Goal: Obtain resource: Download file/media

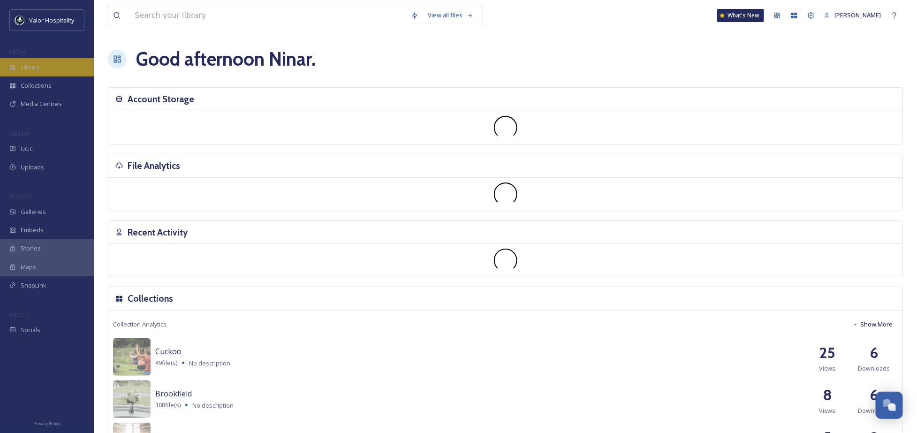
click at [64, 73] on div "Library" at bounding box center [47, 67] width 94 height 18
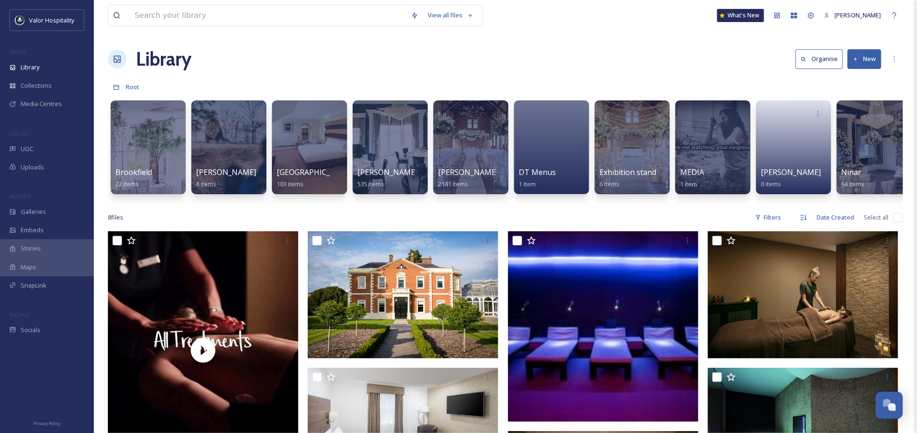
scroll to position [0, 92]
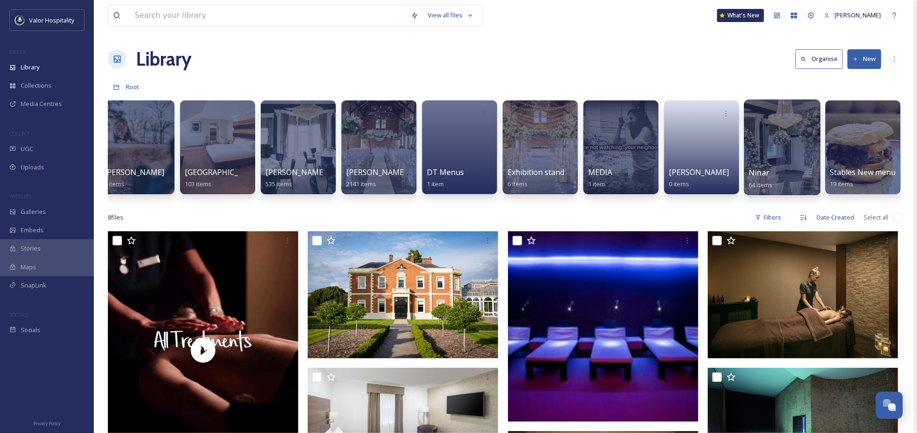
click at [759, 171] on span "Ninar" at bounding box center [759, 172] width 21 height 10
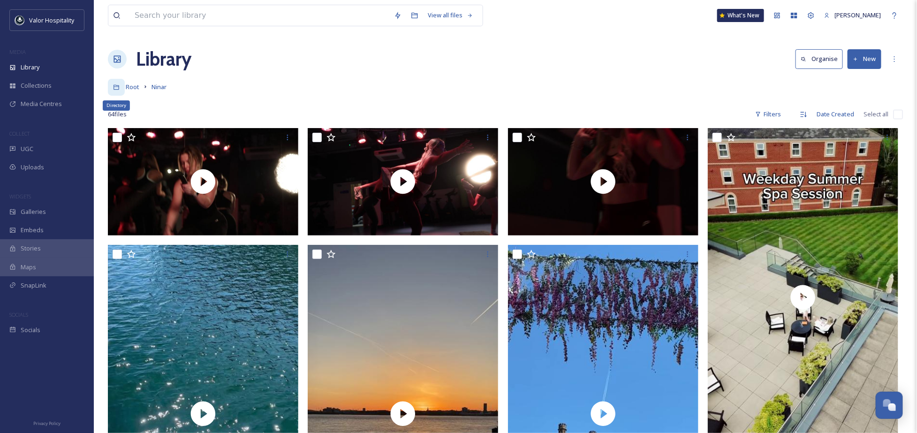
click at [118, 90] on icon at bounding box center [116, 87] width 6 height 5
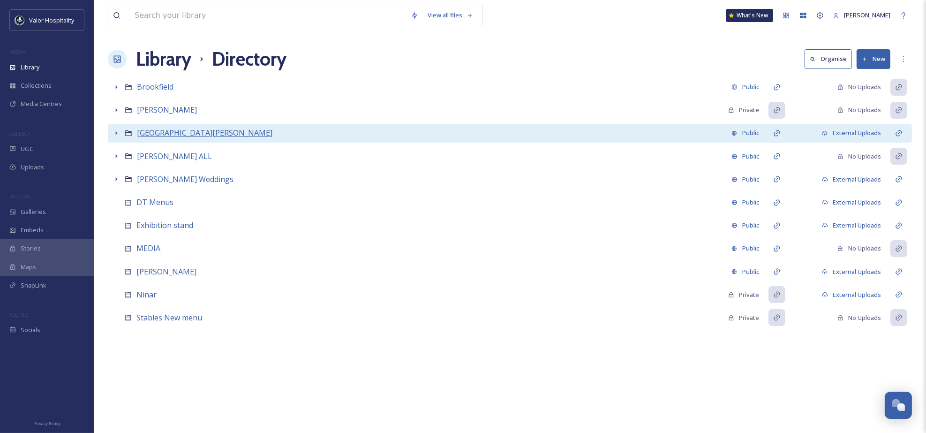
click at [152, 131] on span "[GEOGRAPHIC_DATA][PERSON_NAME]" at bounding box center [205, 133] width 136 height 10
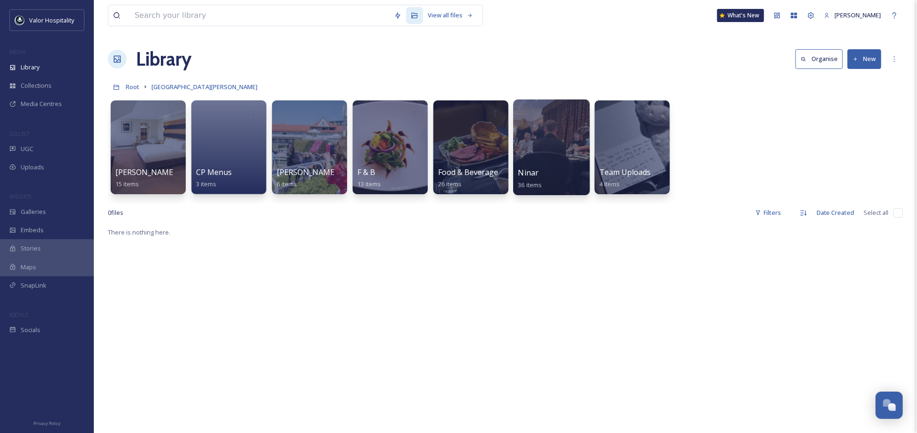
click at [540, 143] on div at bounding box center [551, 147] width 76 height 96
click at [465, 154] on div at bounding box center [470, 147] width 76 height 96
click at [571, 59] on div "Library Organise New" at bounding box center [505, 59] width 795 height 28
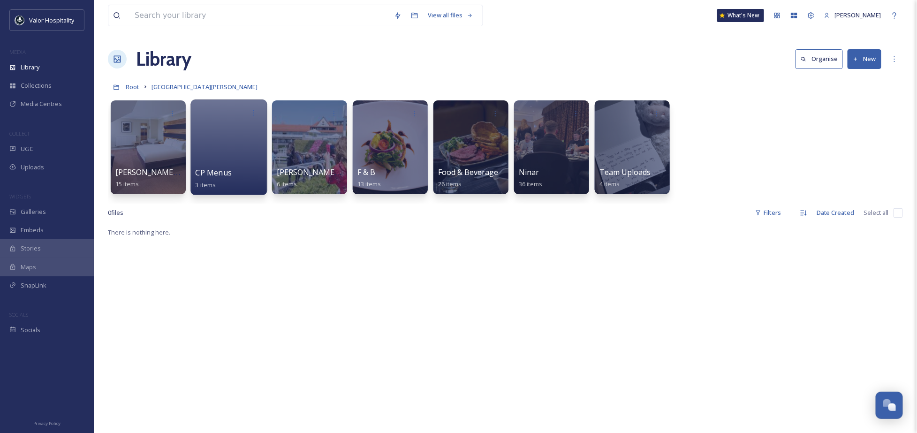
click at [226, 156] on div at bounding box center [228, 147] width 76 height 96
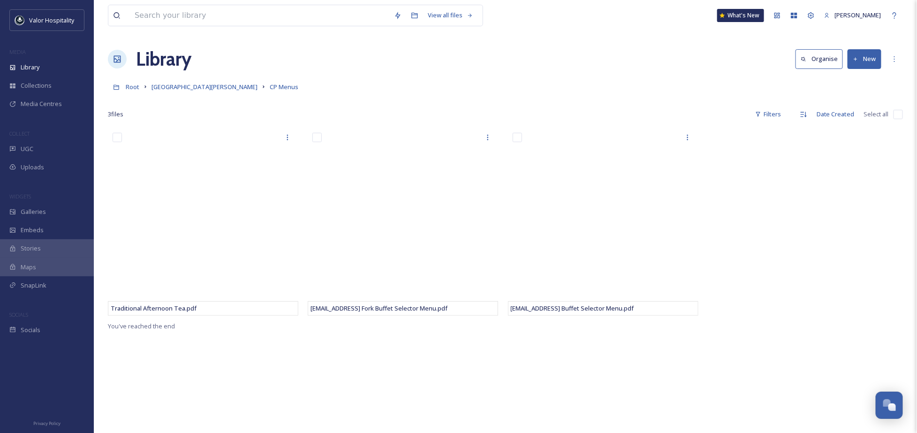
drag, startPoint x: 351, startPoint y: 104, endPoint x: 340, endPoint y: 108, distance: 11.8
click at [351, 103] on div at bounding box center [505, 100] width 795 height 9
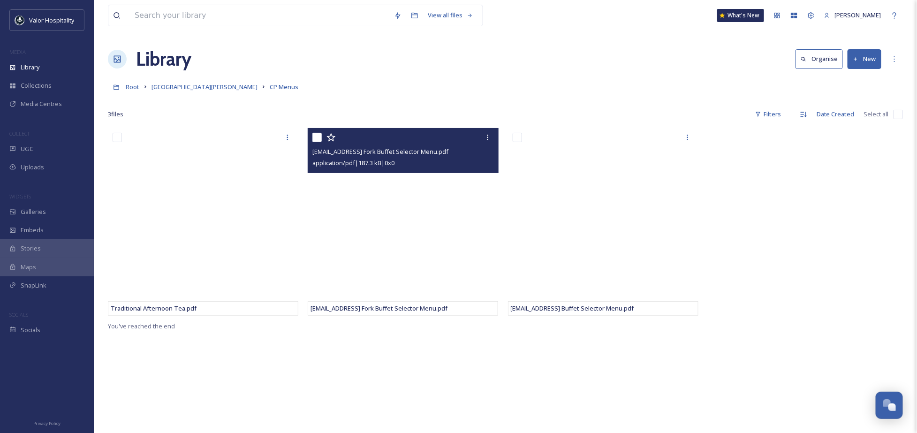
click at [321, 136] on input "checkbox" at bounding box center [316, 137] width 9 height 9
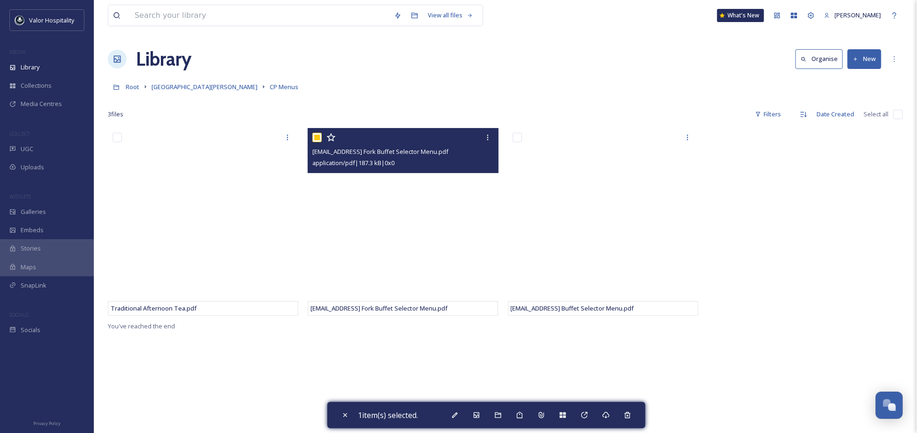
click at [321, 136] on input "checkbox" at bounding box center [316, 137] width 9 height 9
checkbox input "false"
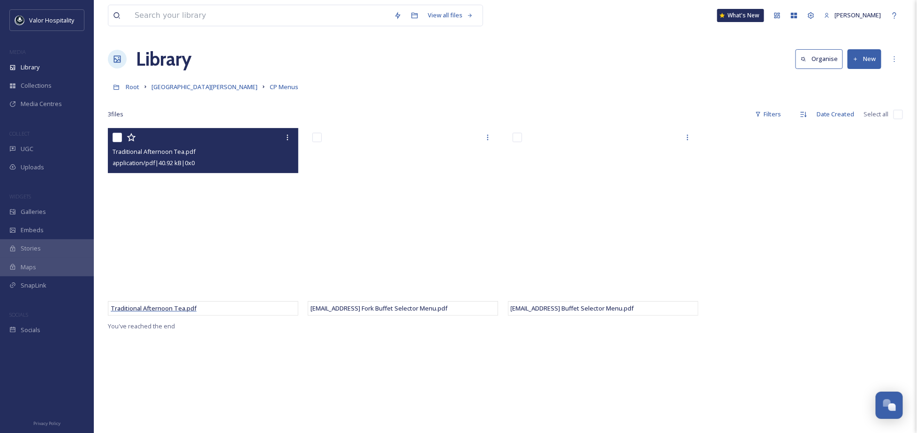
click at [187, 307] on span "Traditional Afternoon Tea.pdf" at bounding box center [154, 308] width 86 height 8
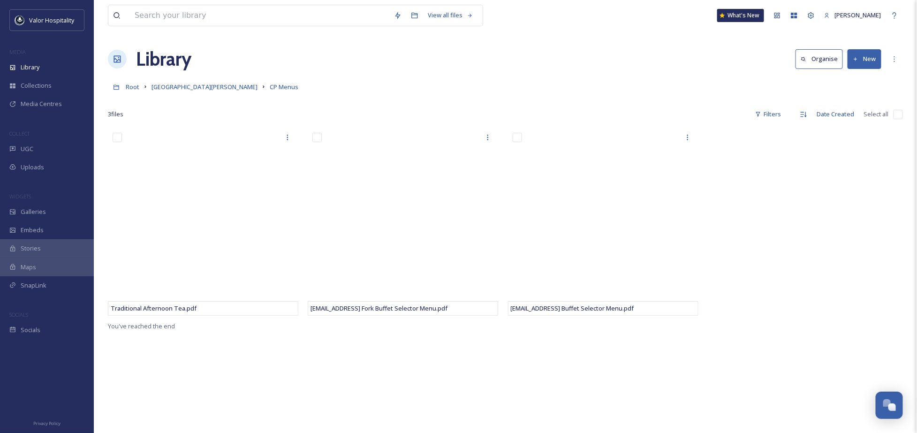
drag, startPoint x: 784, startPoint y: 218, endPoint x: 783, endPoint y: 205, distance: 12.7
click at [784, 217] on div at bounding box center [805, 224] width 195 height 192
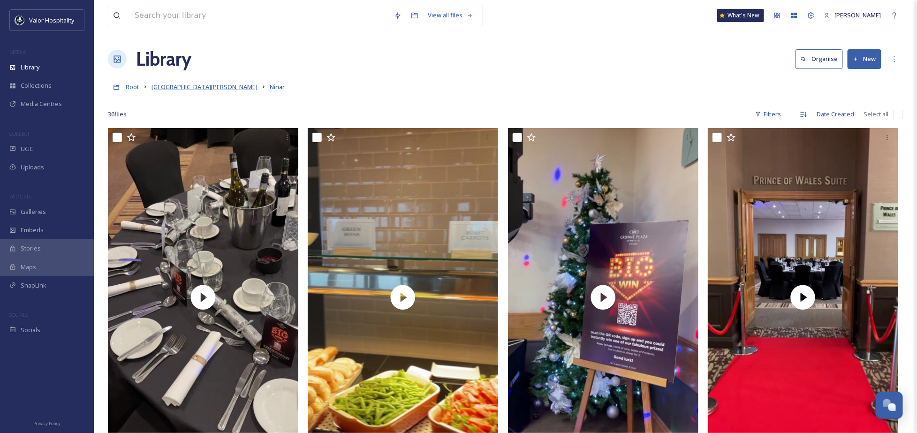
click at [188, 91] on span "[GEOGRAPHIC_DATA][PERSON_NAME]" at bounding box center [204, 87] width 106 height 8
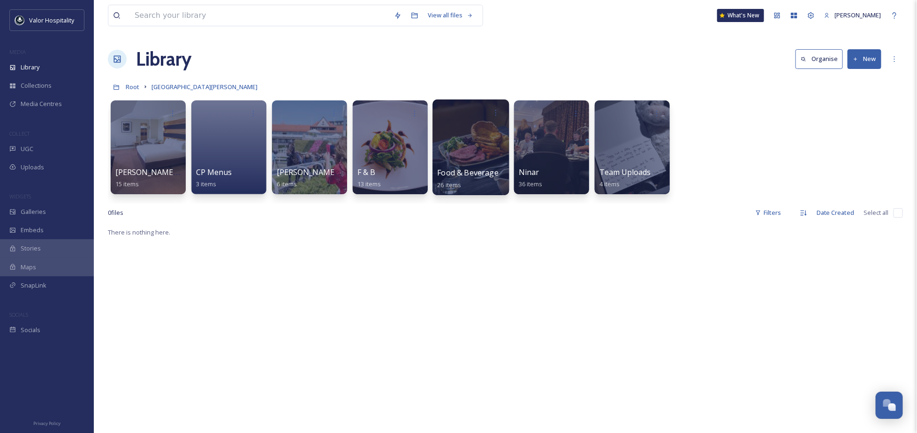
click at [473, 143] on div at bounding box center [470, 147] width 76 height 96
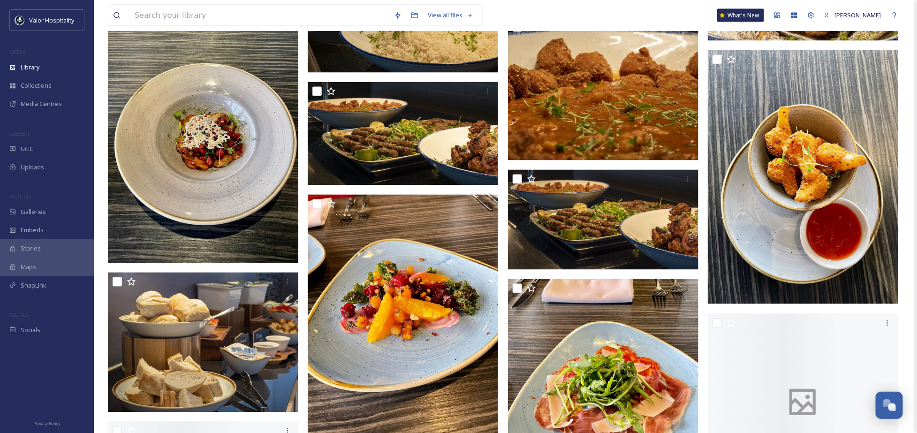
scroll to position [813, 0]
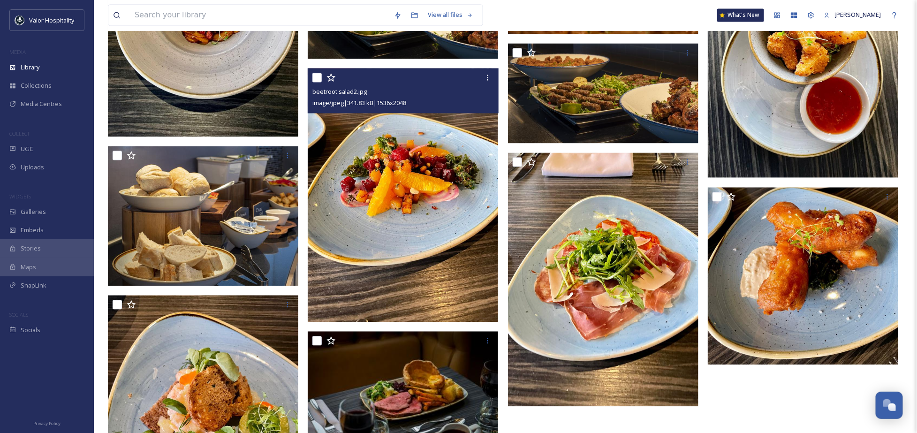
click at [411, 190] on img at bounding box center [403, 195] width 190 height 254
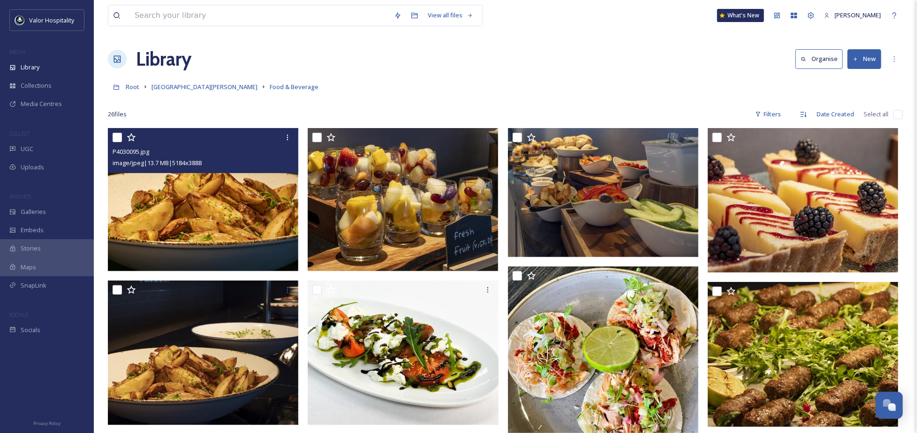
click at [208, 181] on img at bounding box center [203, 199] width 190 height 143
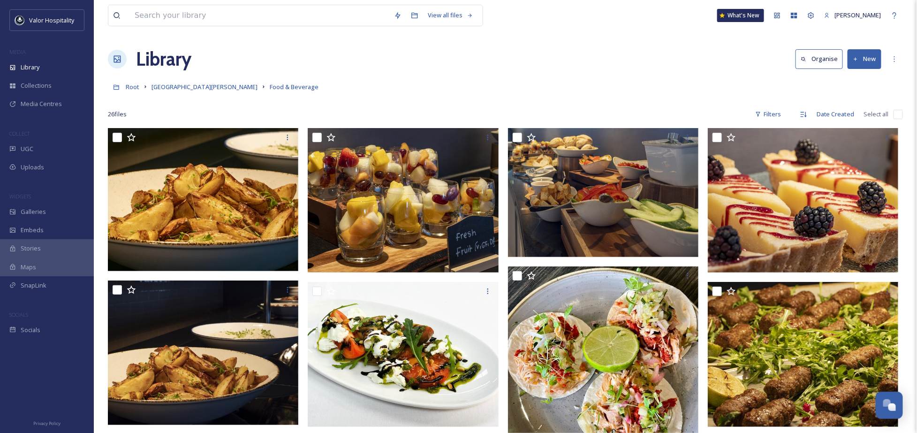
click at [173, 84] on span "[GEOGRAPHIC_DATA][PERSON_NAME]" at bounding box center [204, 87] width 106 height 8
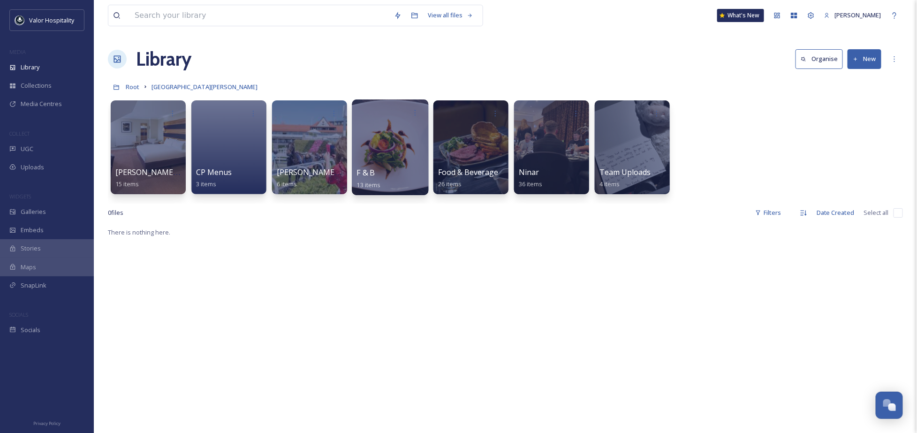
click at [395, 130] on div at bounding box center [390, 147] width 76 height 96
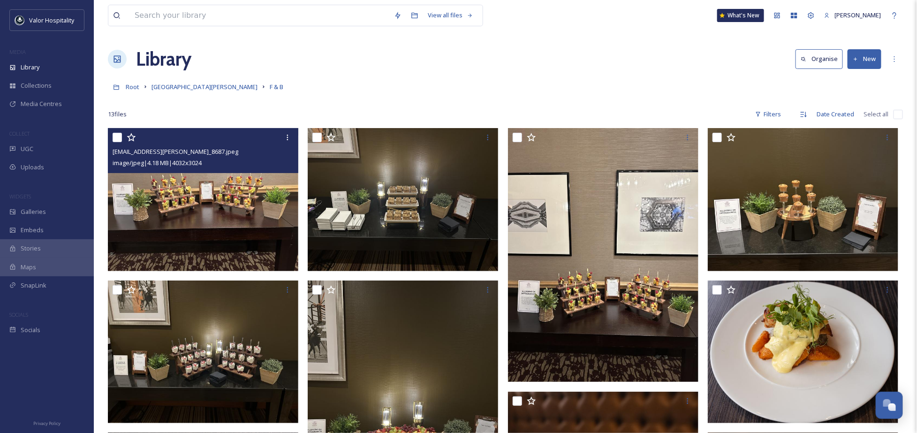
click at [252, 195] on img at bounding box center [203, 199] width 190 height 143
